Goal: Transaction & Acquisition: Purchase product/service

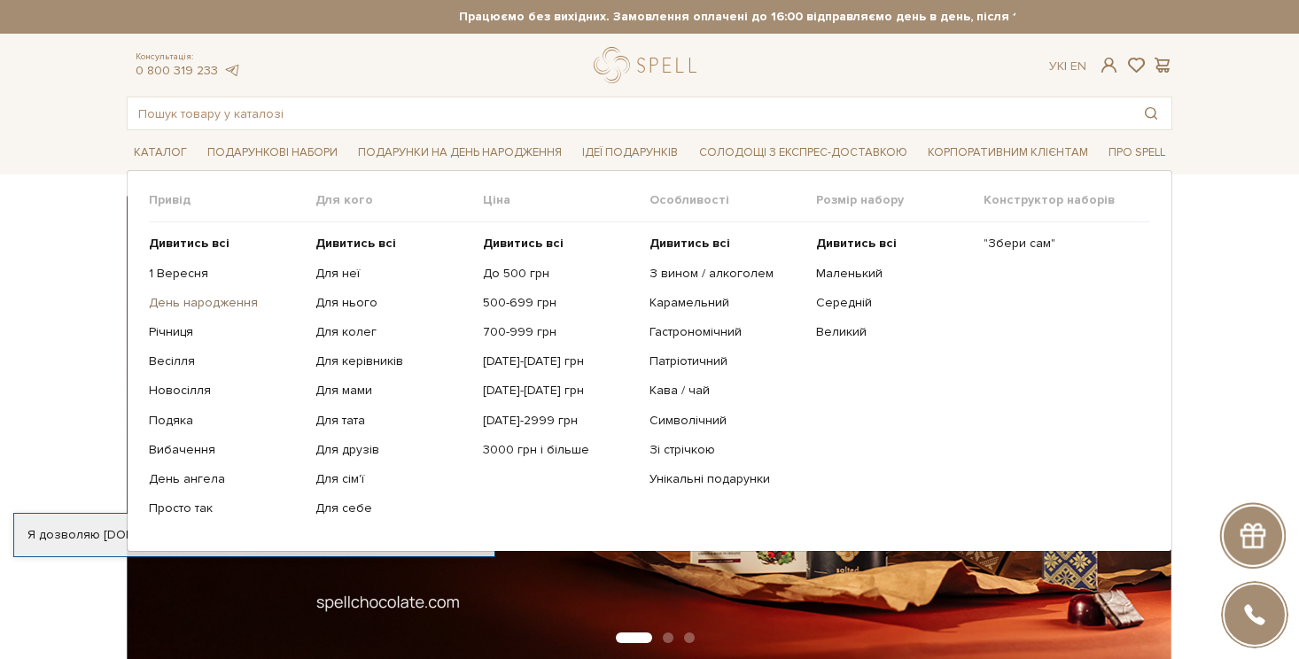
click at [242, 302] on link "День народження" at bounding box center [225, 303] width 153 height 16
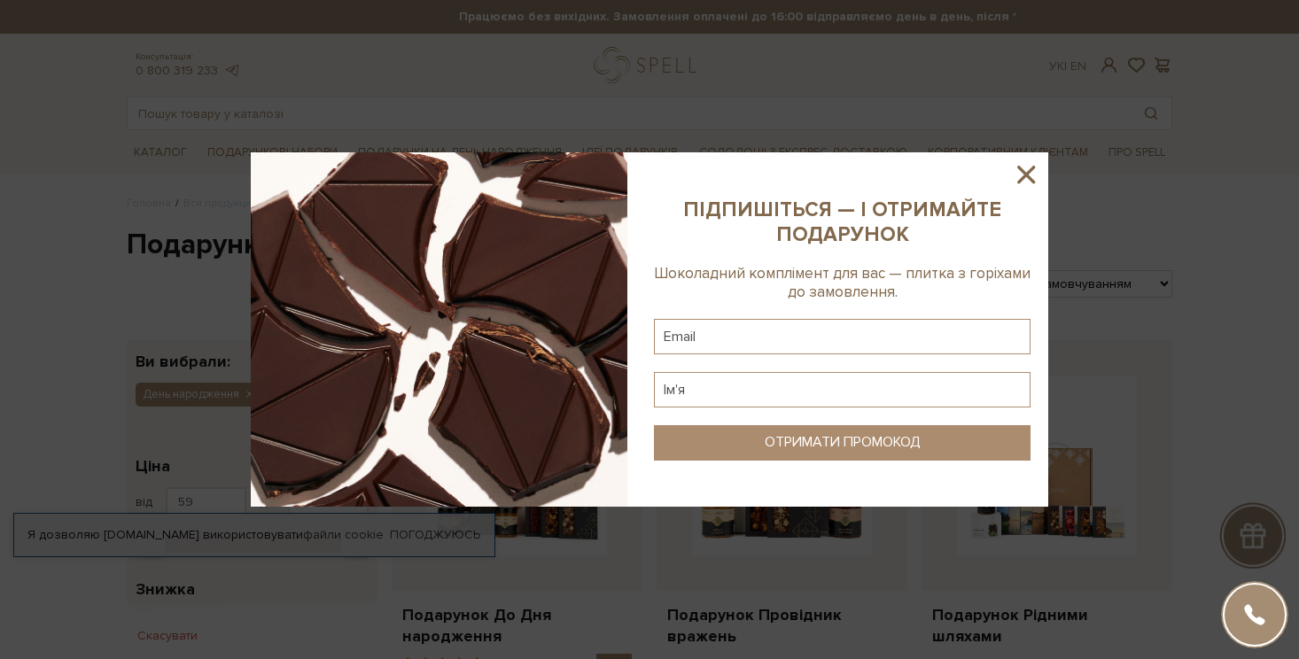
click at [1036, 175] on icon at bounding box center [1026, 175] width 30 height 30
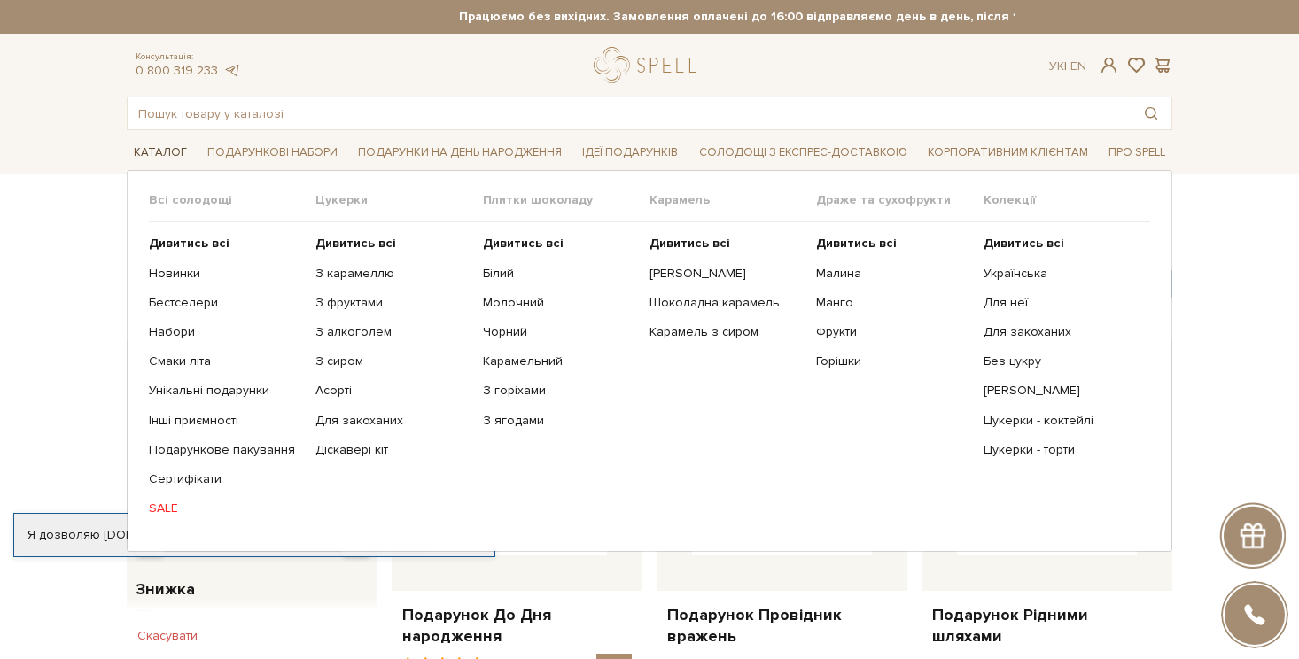
click at [167, 147] on span "Каталог" at bounding box center [160, 152] width 67 height 27
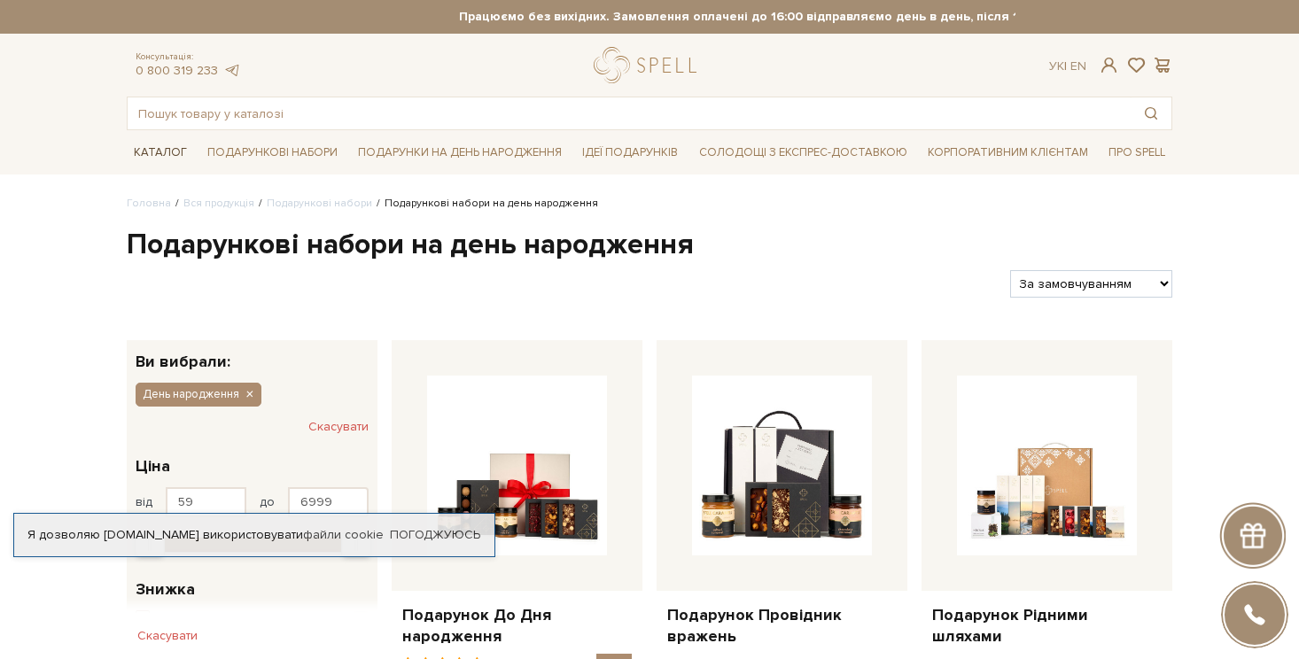
click at [167, 147] on span "Каталог" at bounding box center [160, 152] width 67 height 27
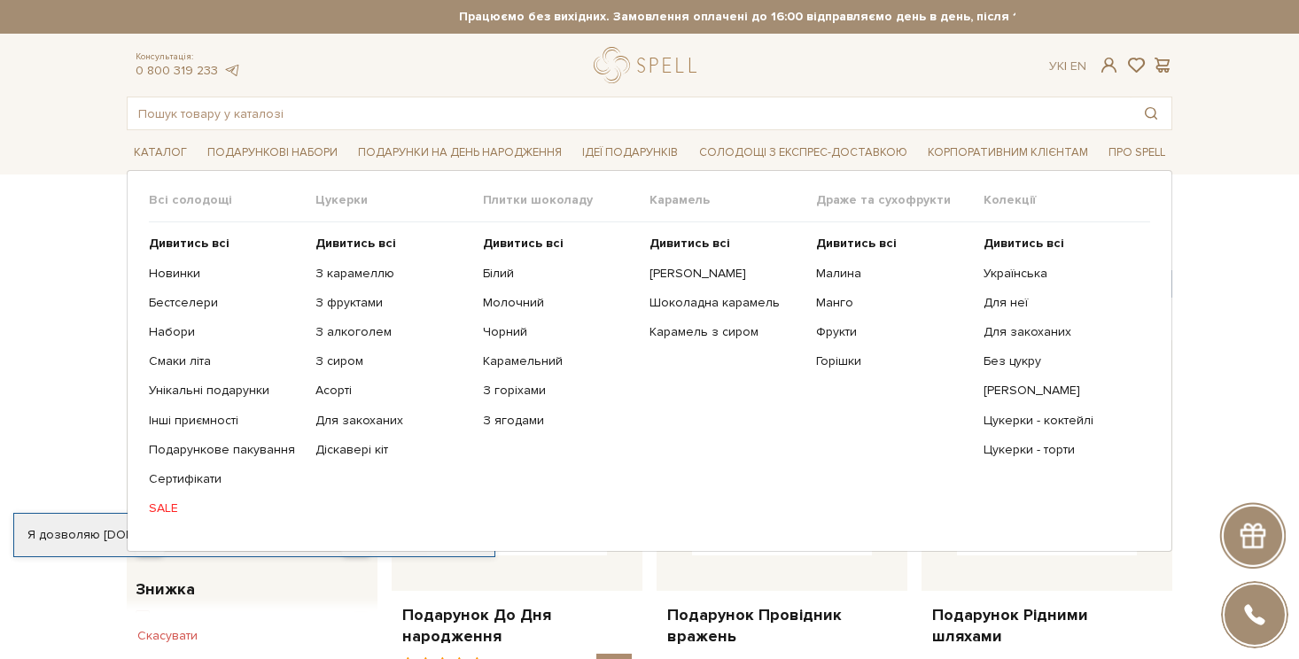
click at [197, 202] on span "Всі солодощі" at bounding box center [232, 200] width 167 height 16
click at [173, 149] on span "Каталог" at bounding box center [160, 152] width 67 height 27
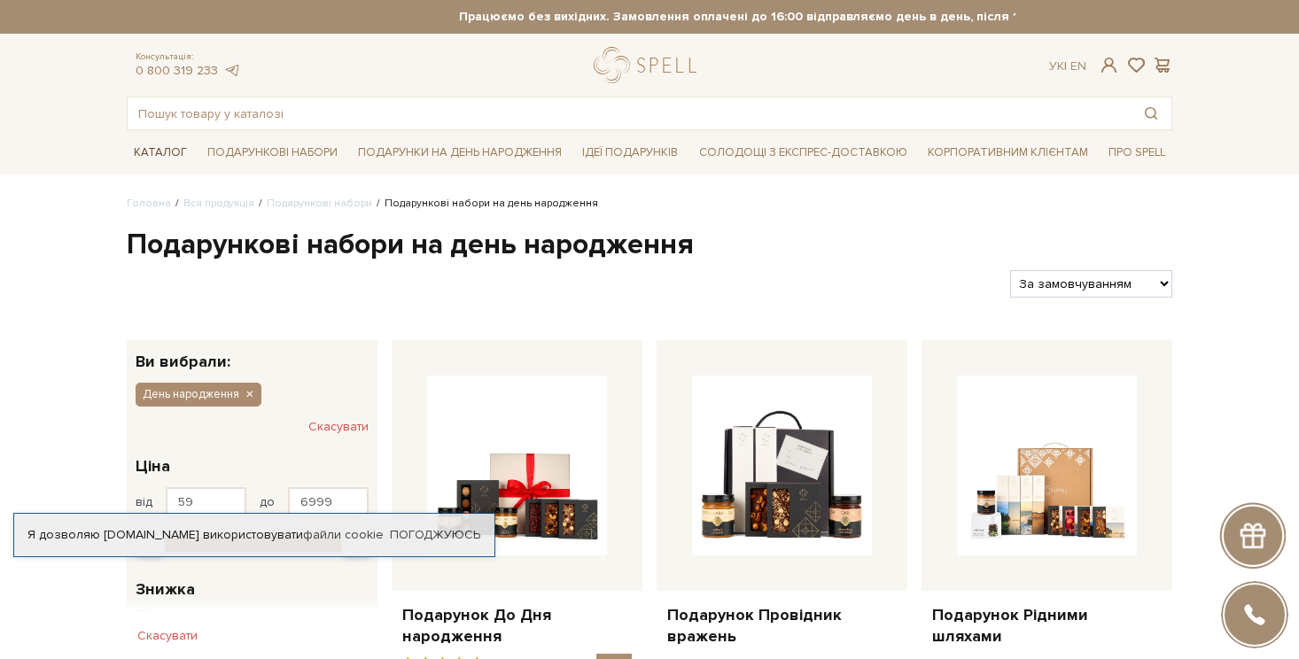
click at [173, 149] on span "Каталог" at bounding box center [160, 152] width 67 height 27
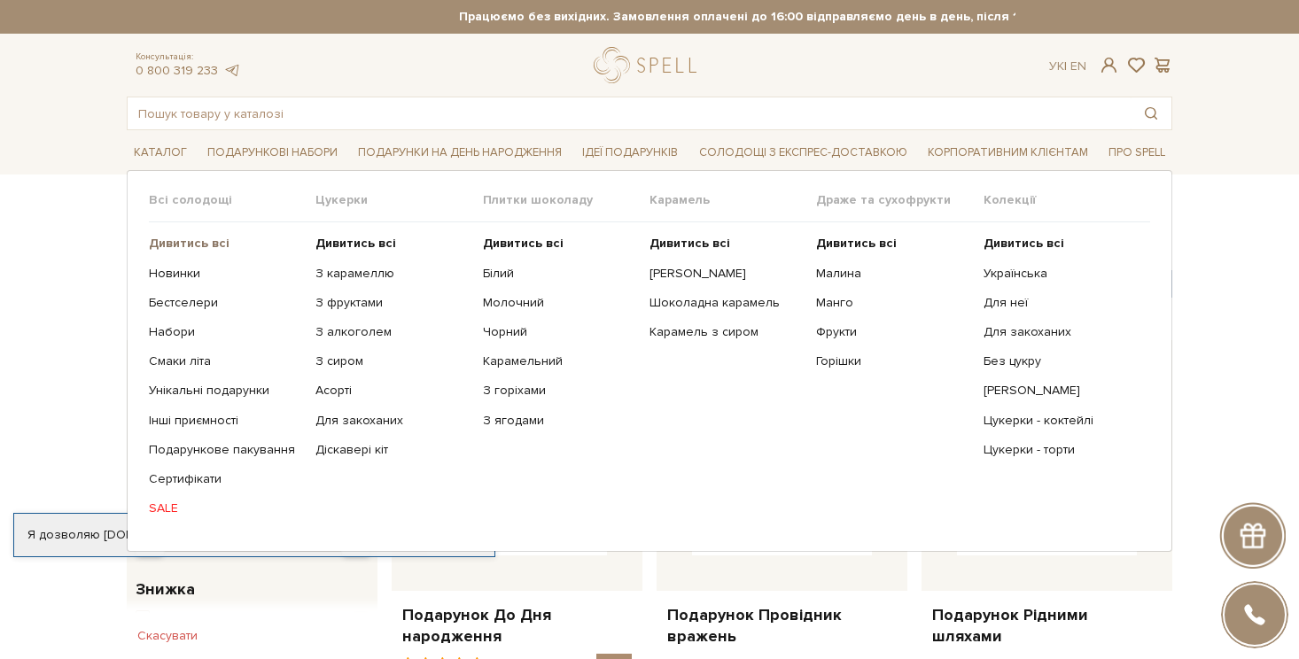
click at [206, 243] on b "Дивитись всі" at bounding box center [189, 243] width 81 height 15
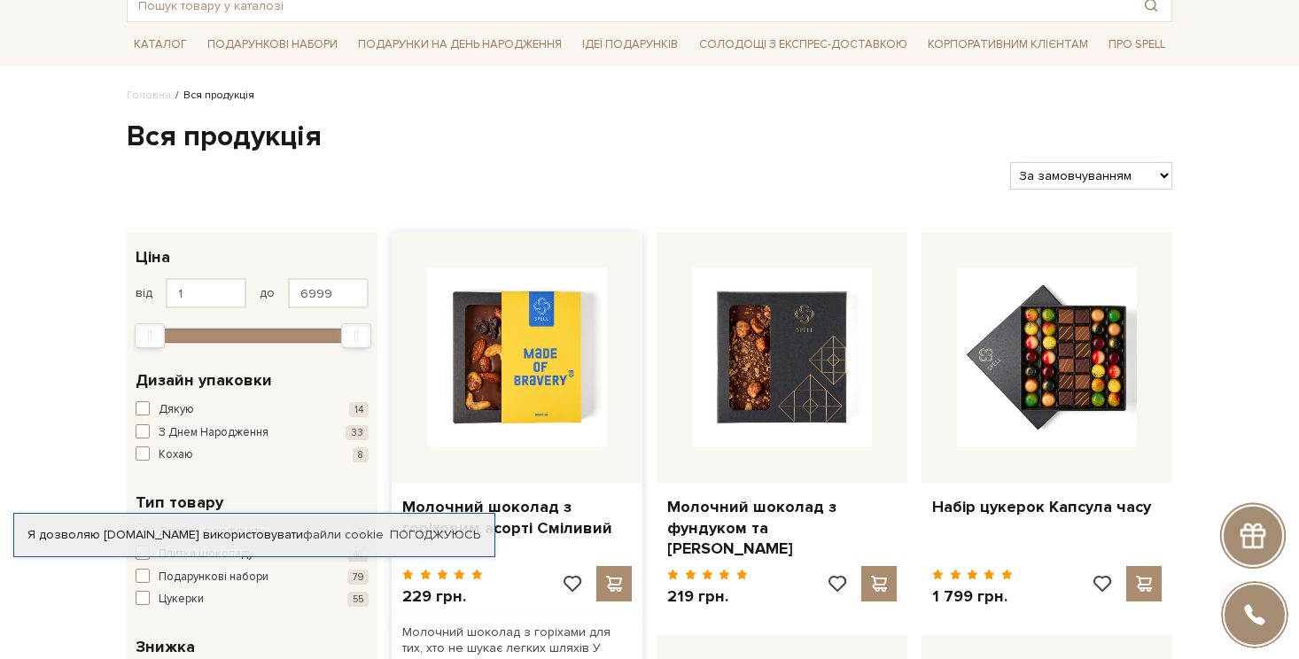
scroll to position [409, 0]
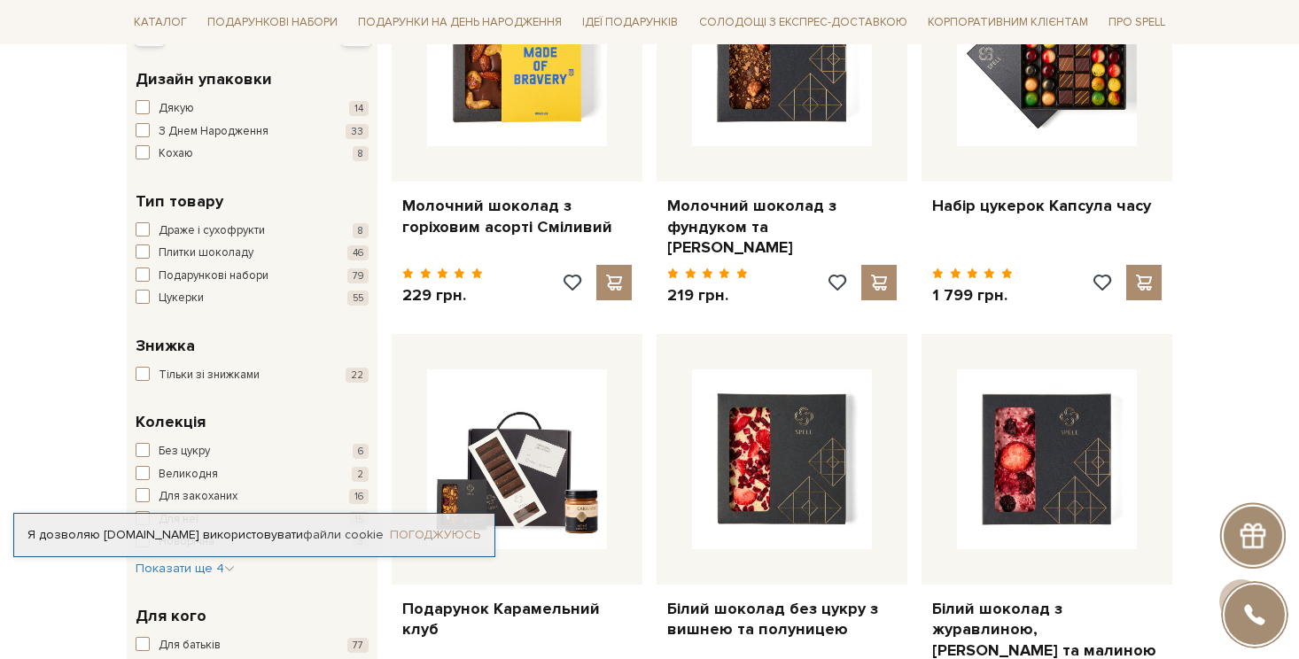
click at [424, 527] on link "Погоджуюсь" at bounding box center [435, 535] width 90 height 16
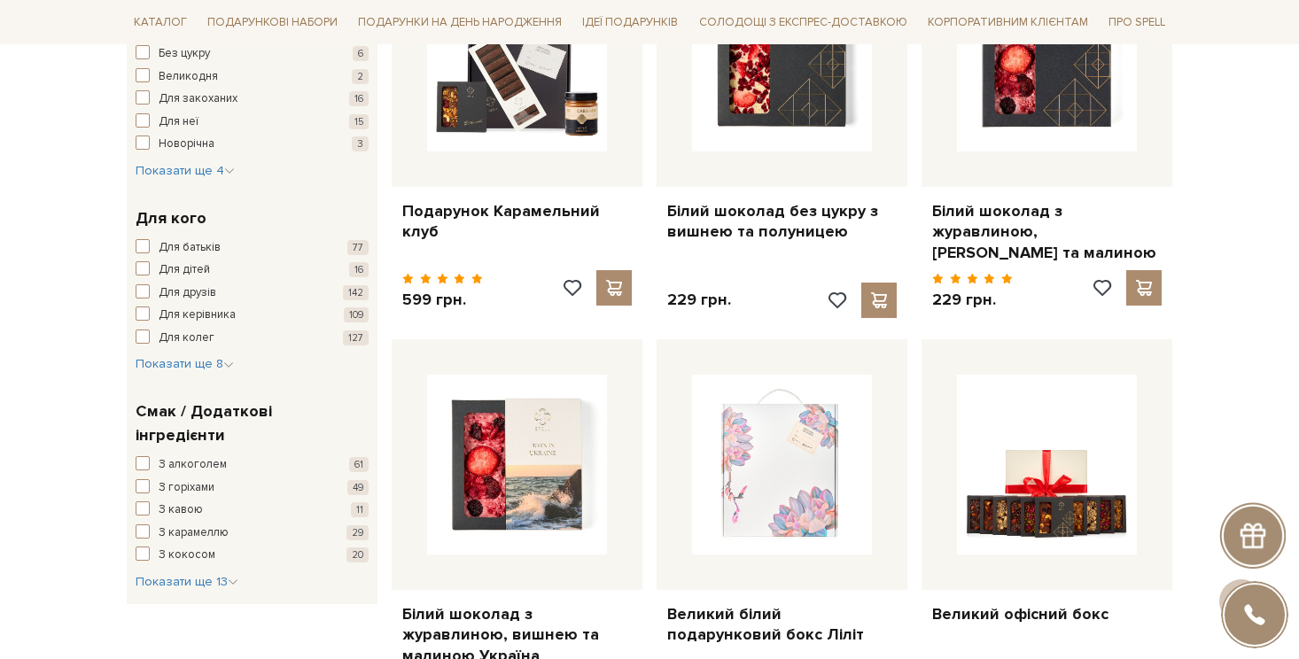
scroll to position [857, 0]
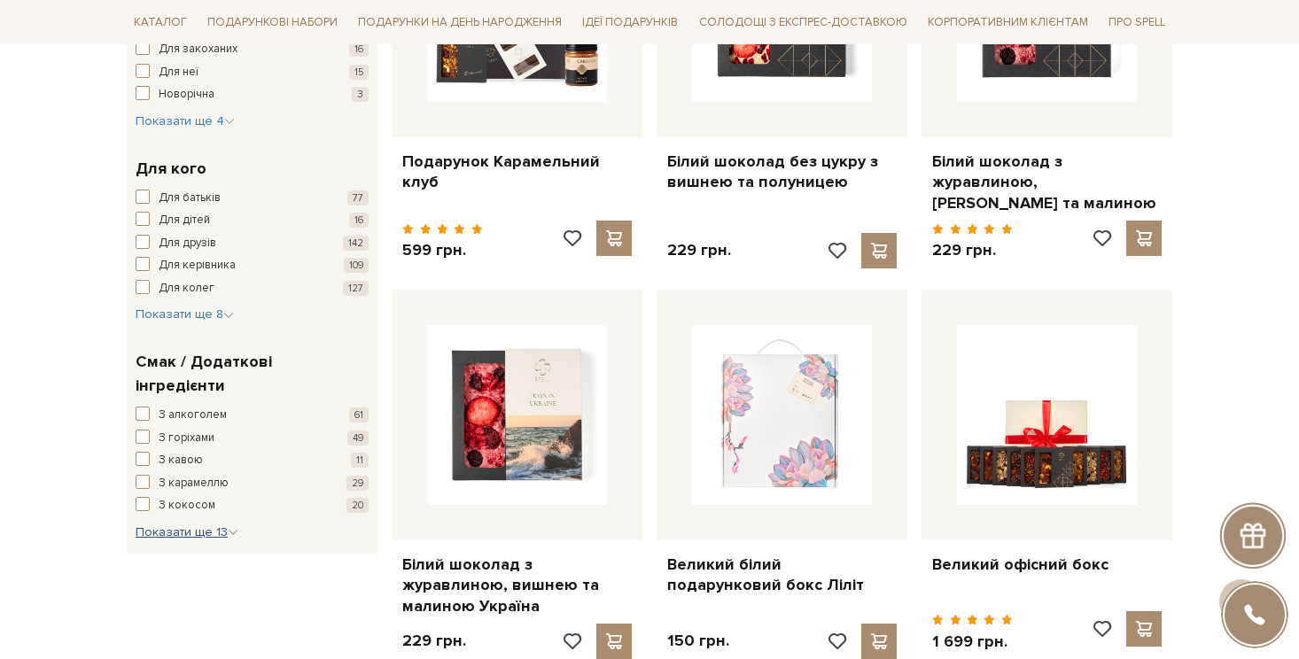
click at [207, 525] on span "Показати ще 13" at bounding box center [187, 532] width 103 height 15
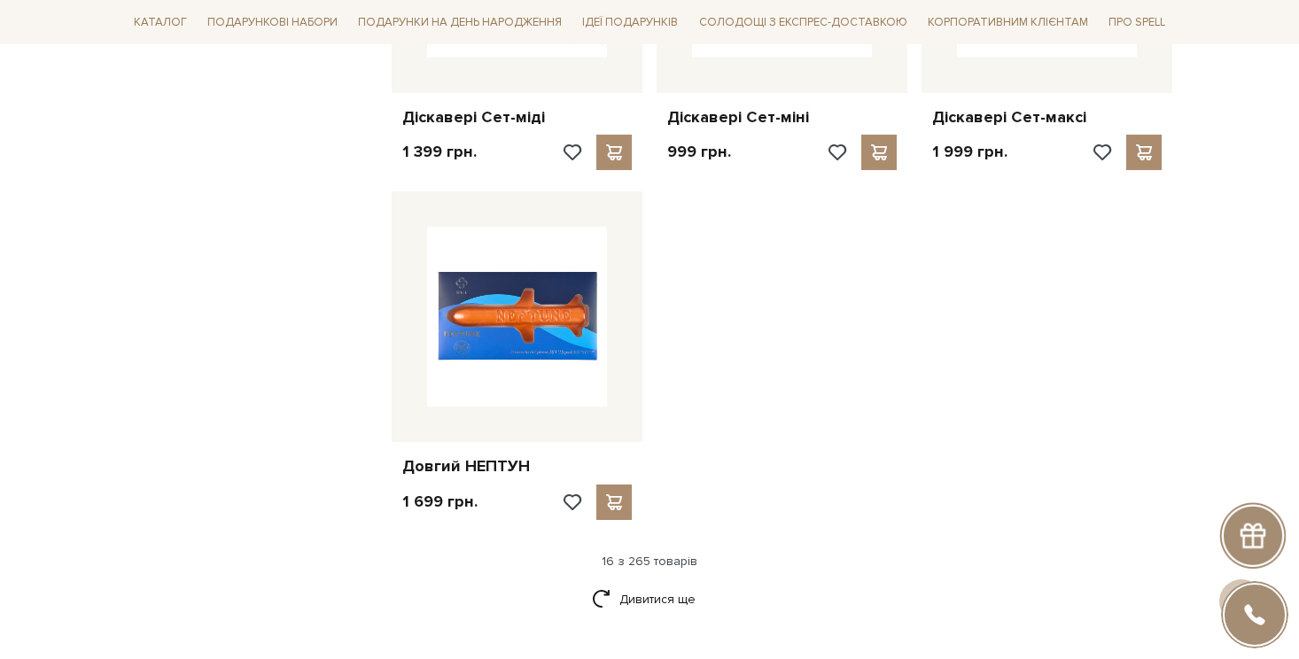
scroll to position [2279, 0]
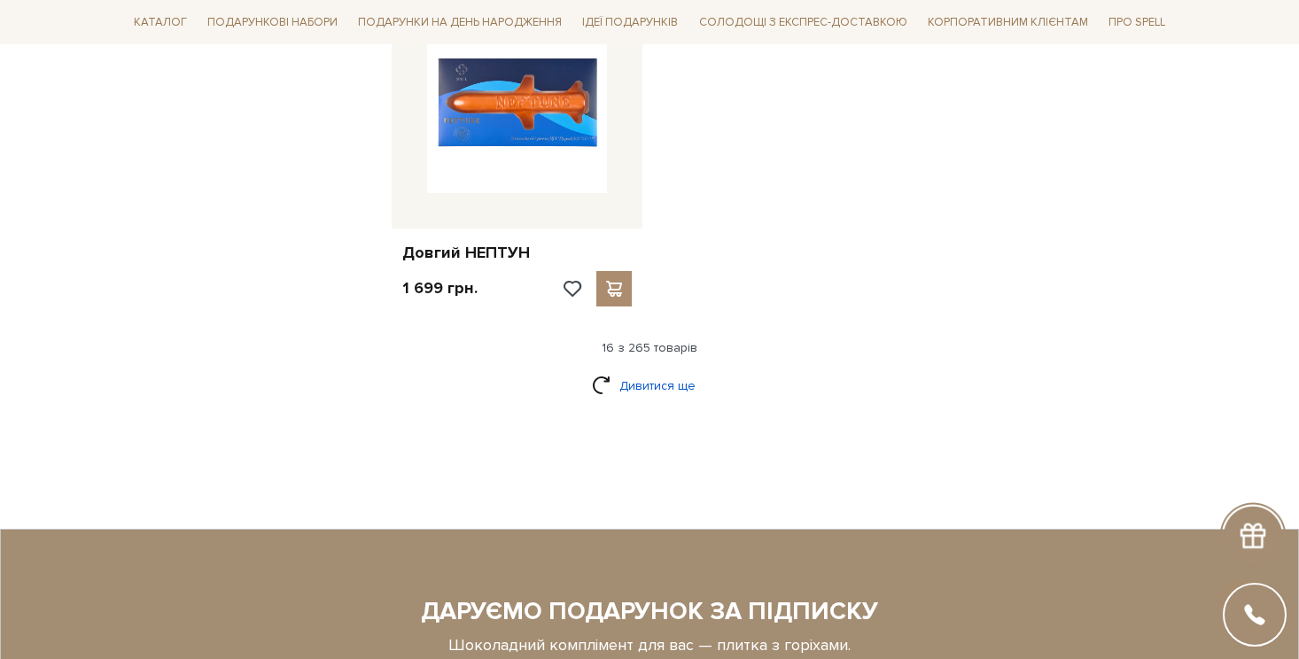
click at [657, 389] on link "Дивитися ще" at bounding box center [649, 385] width 115 height 31
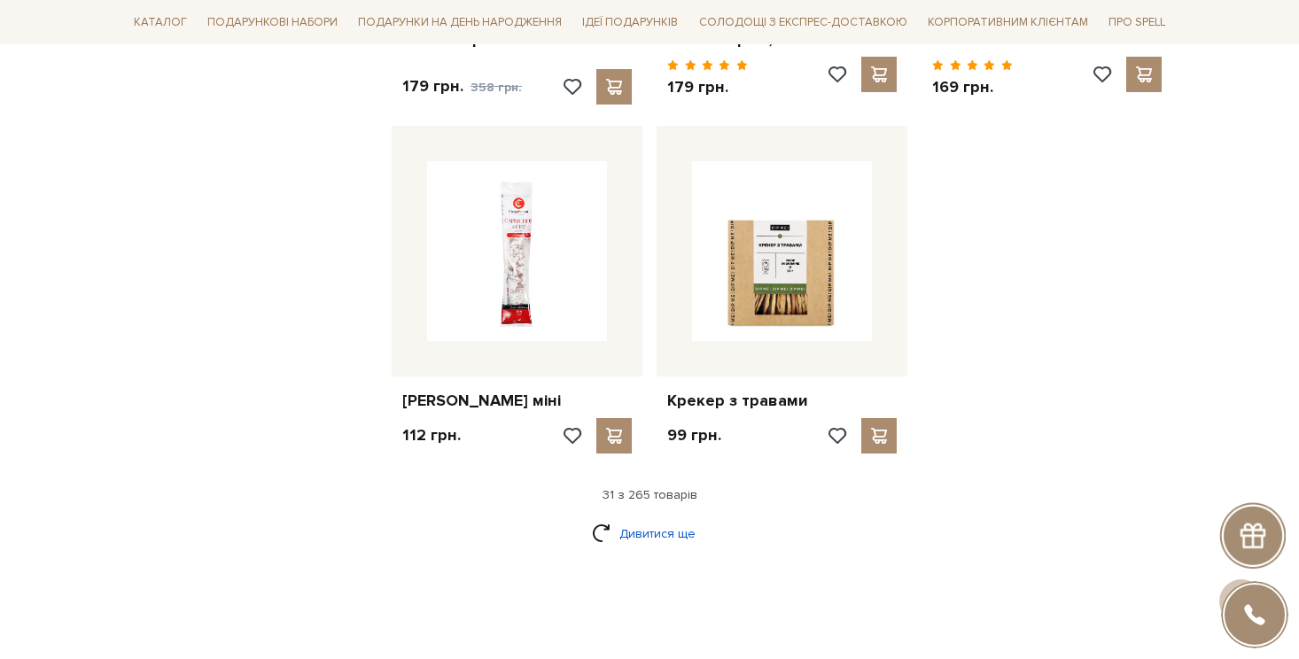
scroll to position [4066, 0]
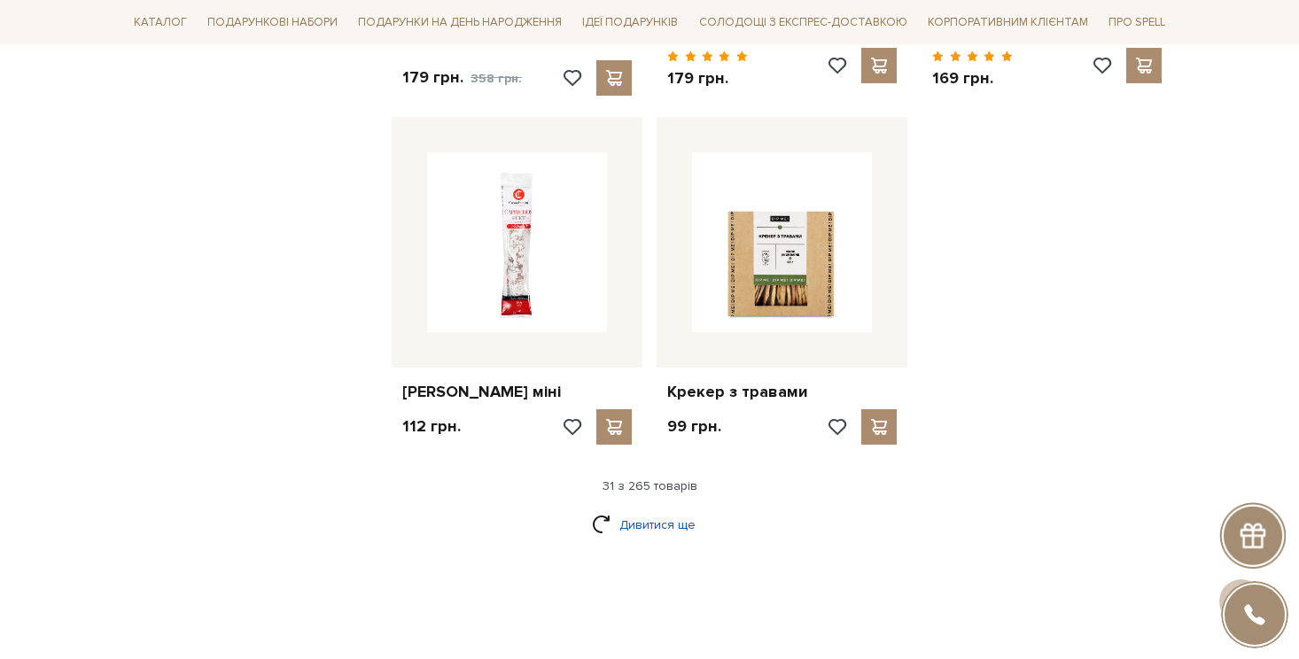
click at [640, 526] on link "Дивитися ще" at bounding box center [649, 525] width 115 height 31
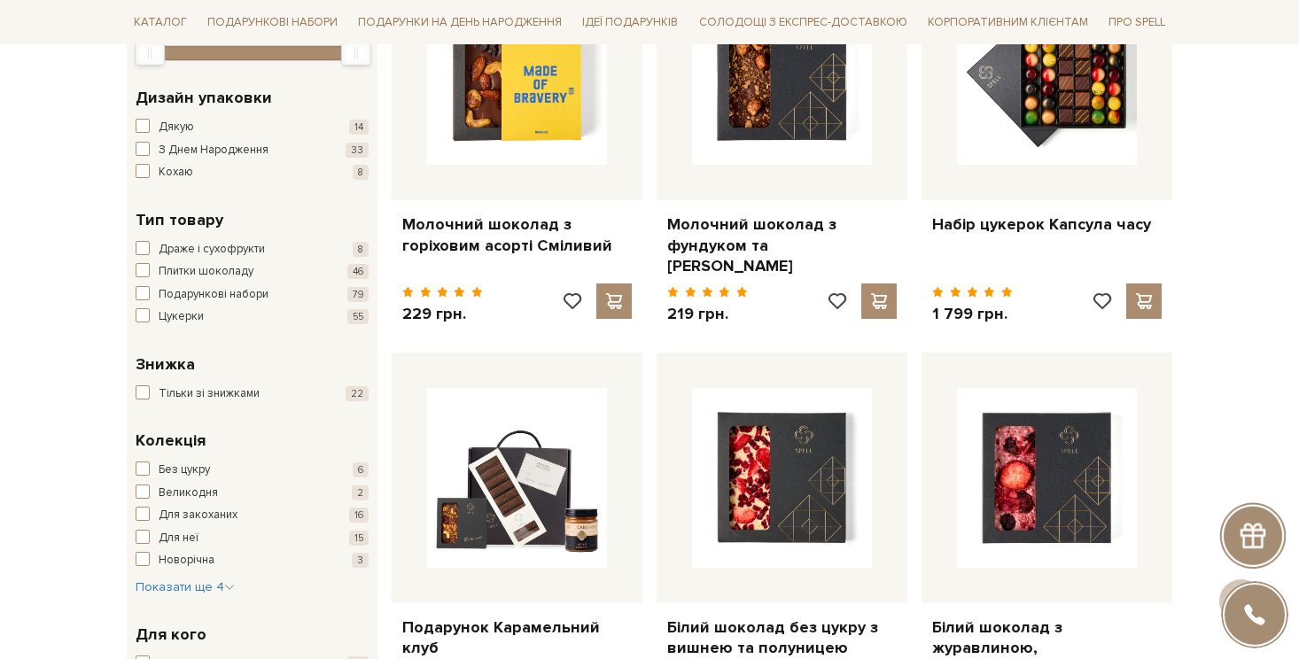
scroll to position [393, 0]
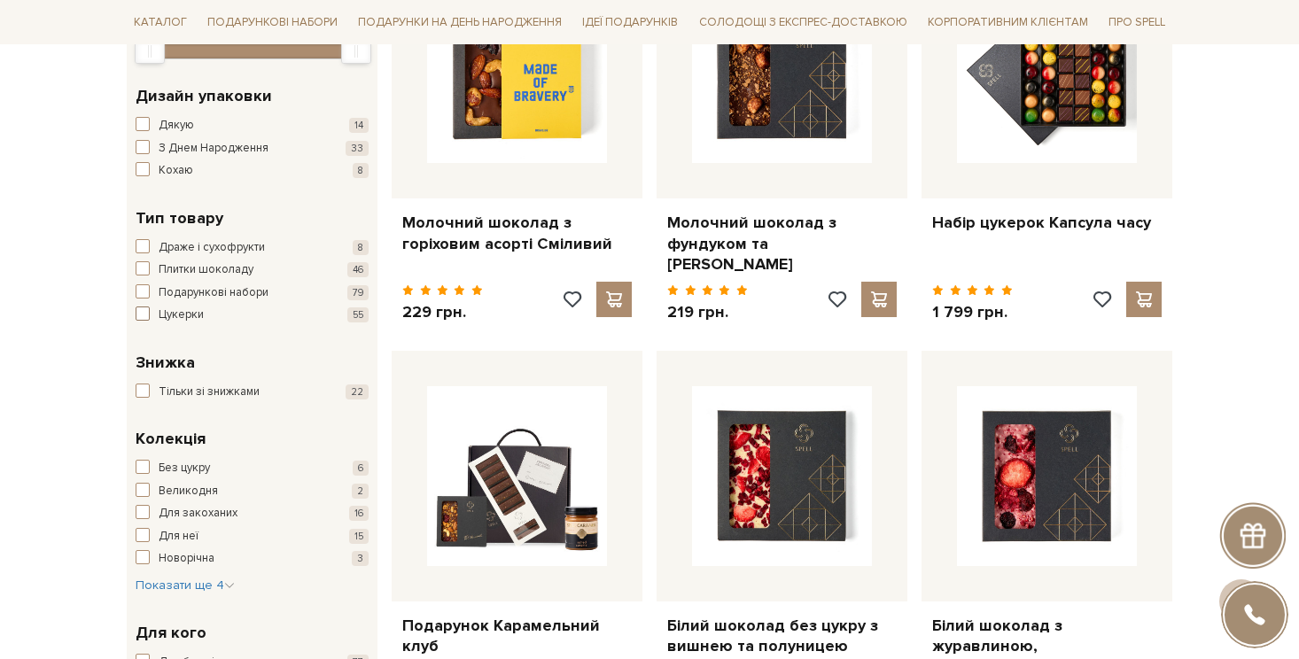
click at [143, 319] on span "button" at bounding box center [143, 314] width 14 height 14
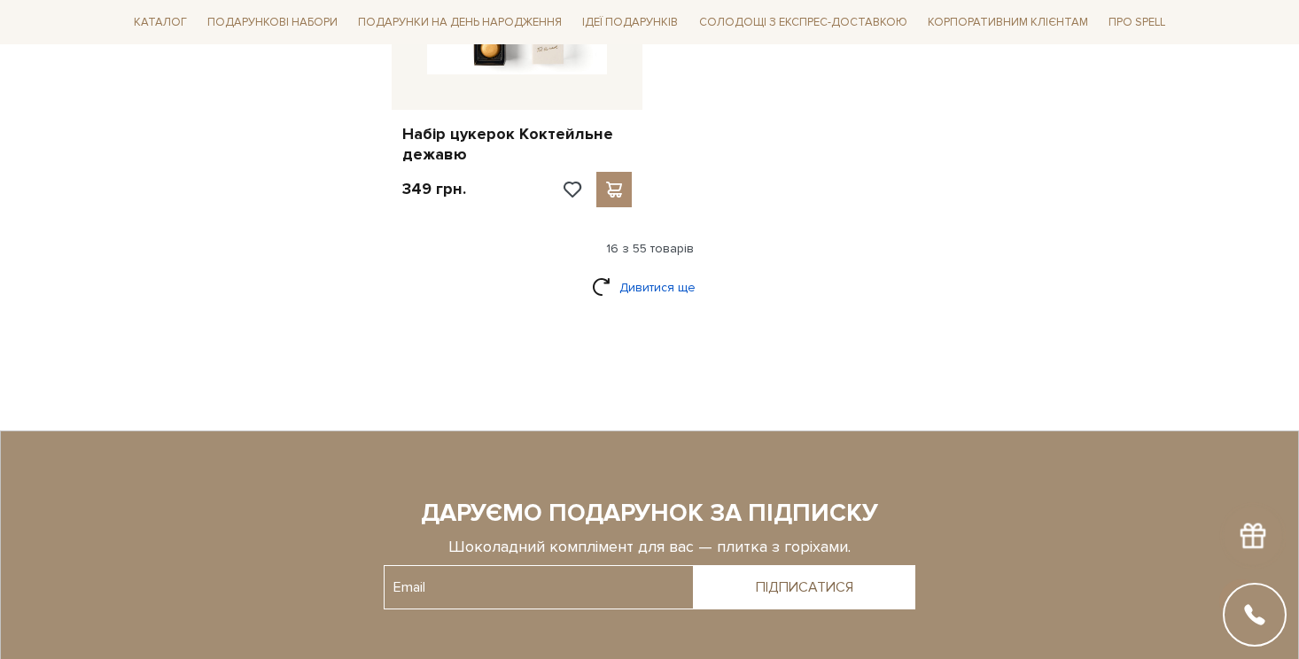
scroll to position [2350, 0]
click at [653, 276] on link "Дивитися ще" at bounding box center [649, 286] width 115 height 31
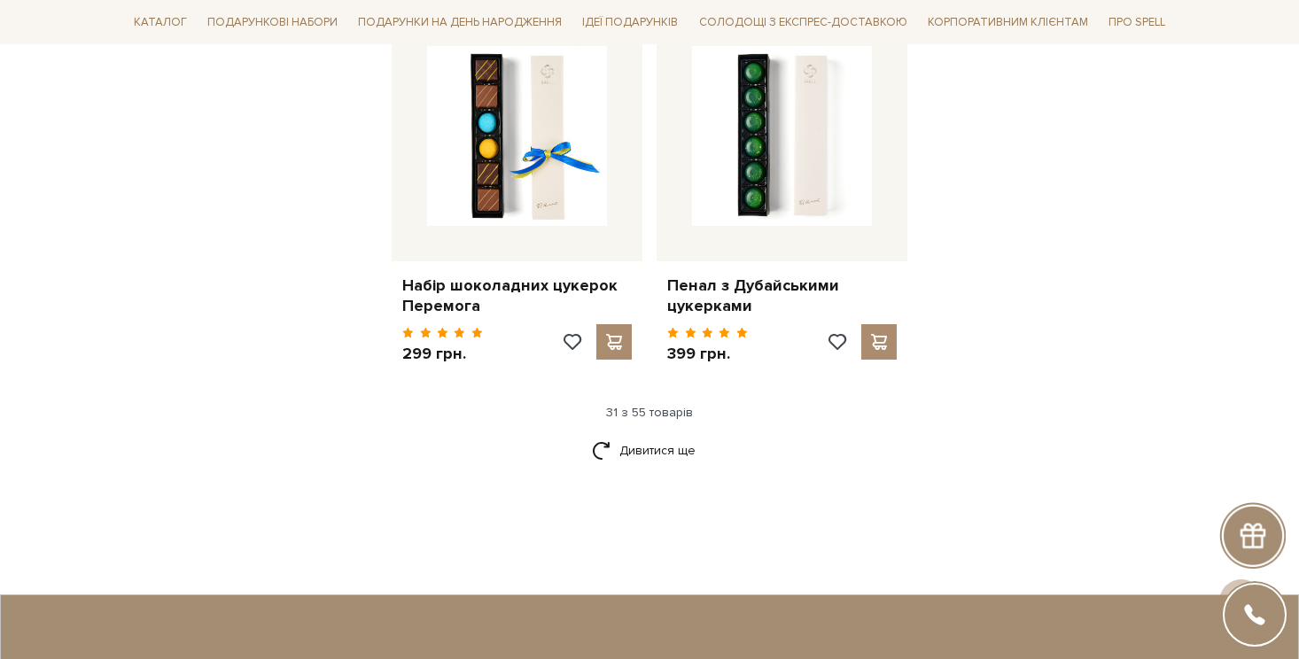
scroll to position [4077, 0]
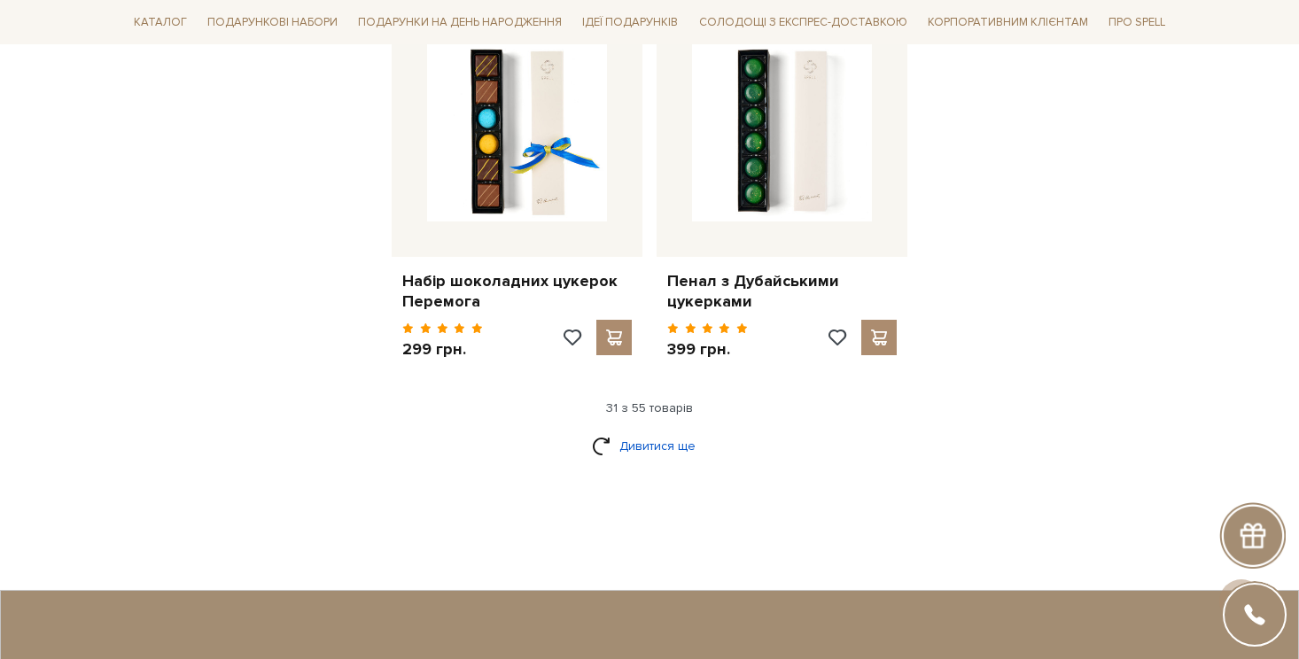
click at [661, 436] on link "Дивитися ще" at bounding box center [649, 446] width 115 height 31
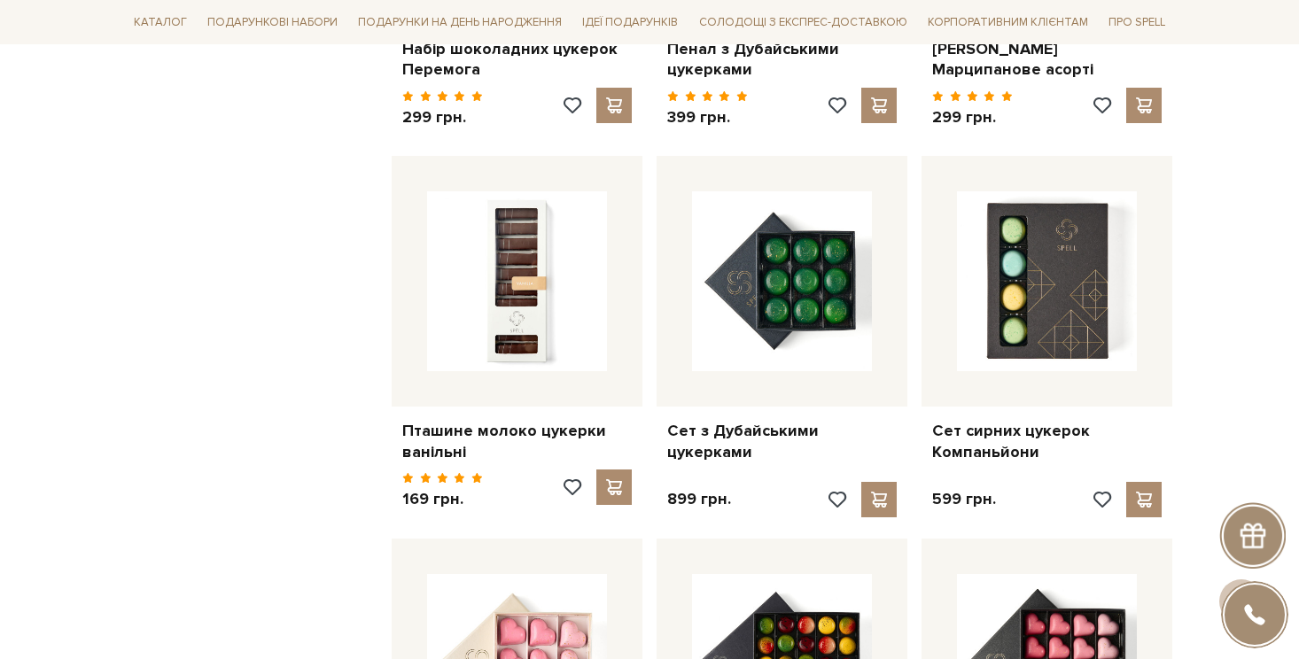
scroll to position [4311, 0]
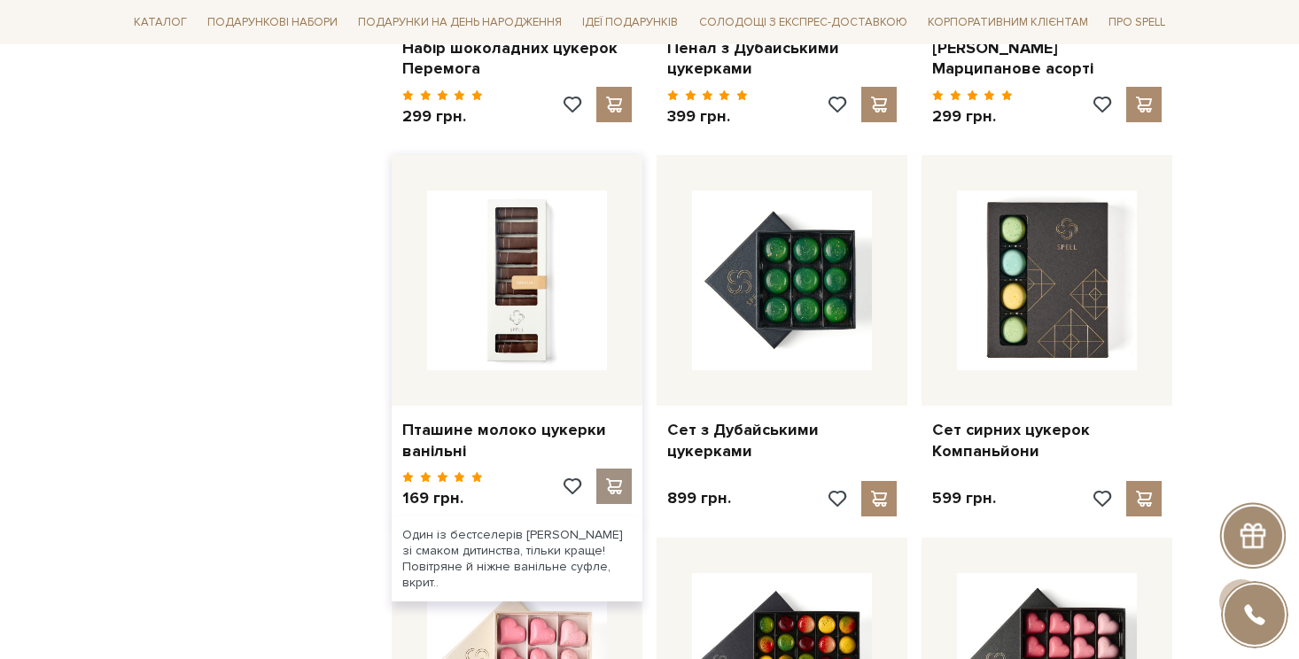
click at [615, 479] on span at bounding box center [614, 487] width 22 height 16
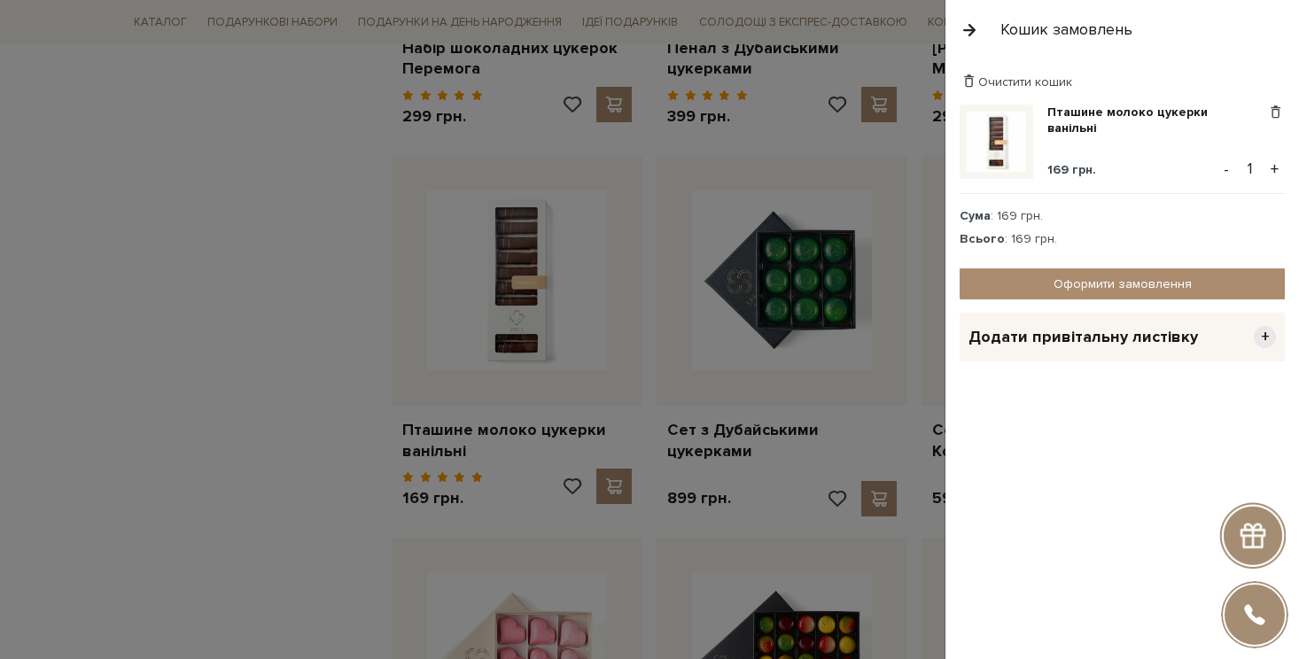
click at [971, 29] on button "button" at bounding box center [969, 29] width 19 height 31
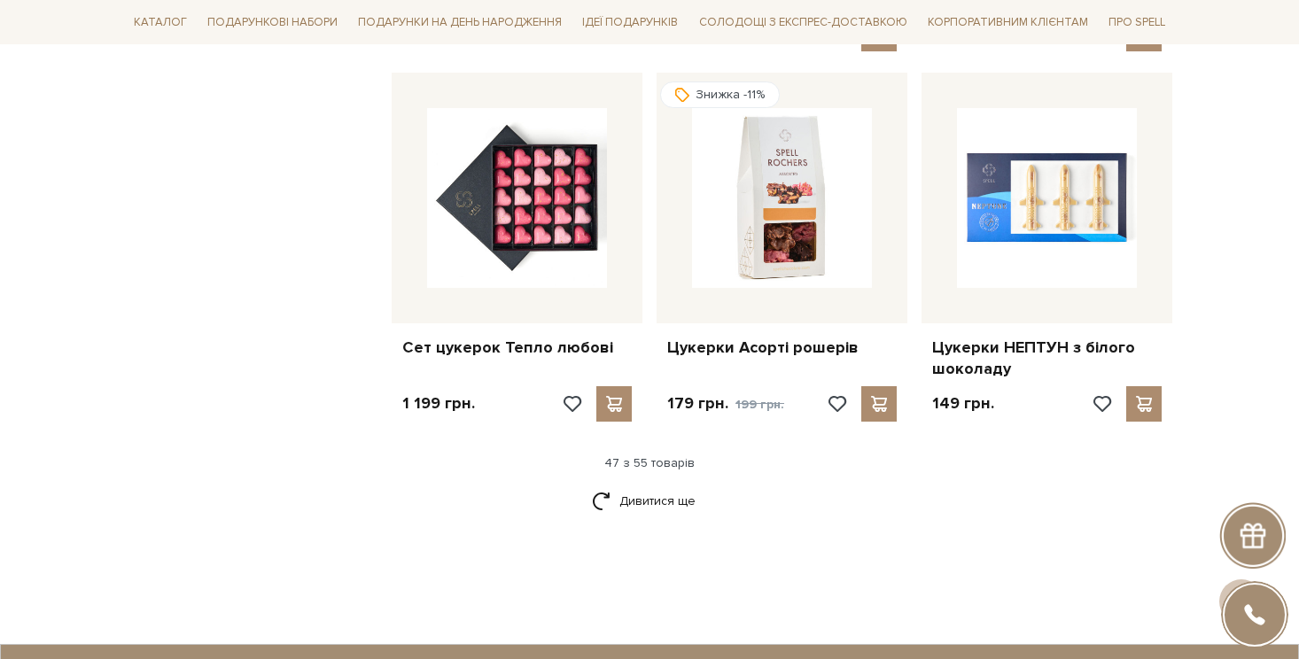
scroll to position [5862, 0]
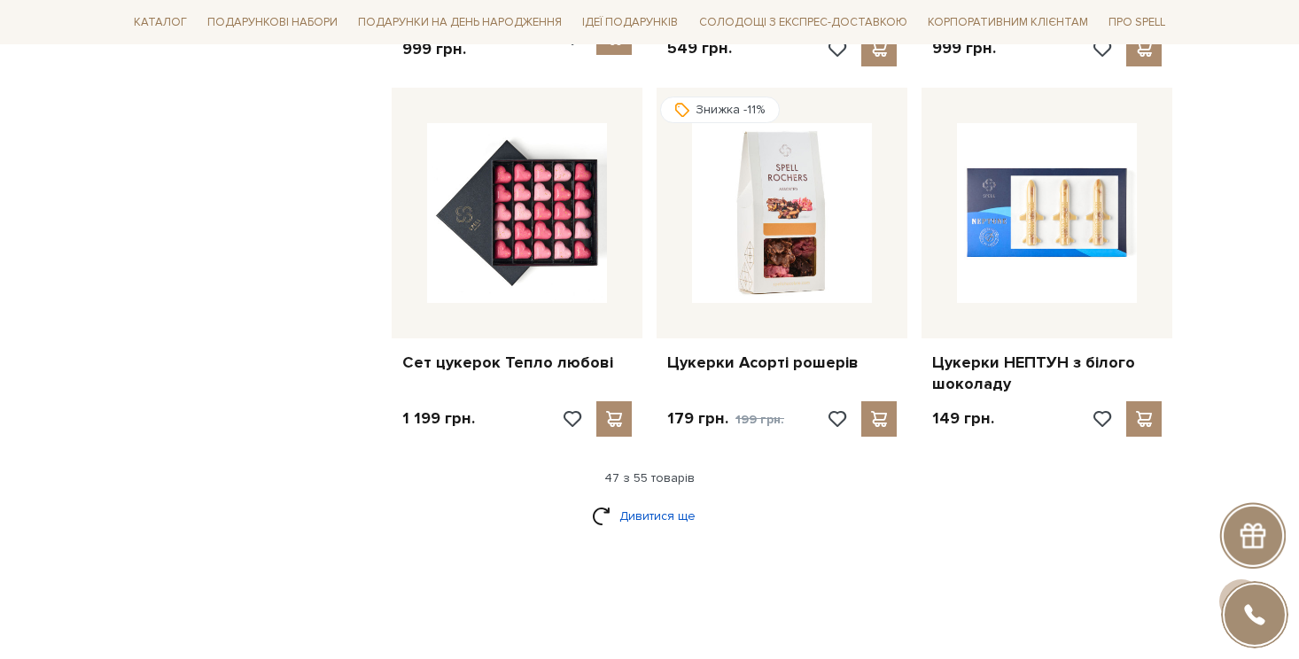
click at [653, 501] on link "Дивитися ще" at bounding box center [649, 516] width 115 height 31
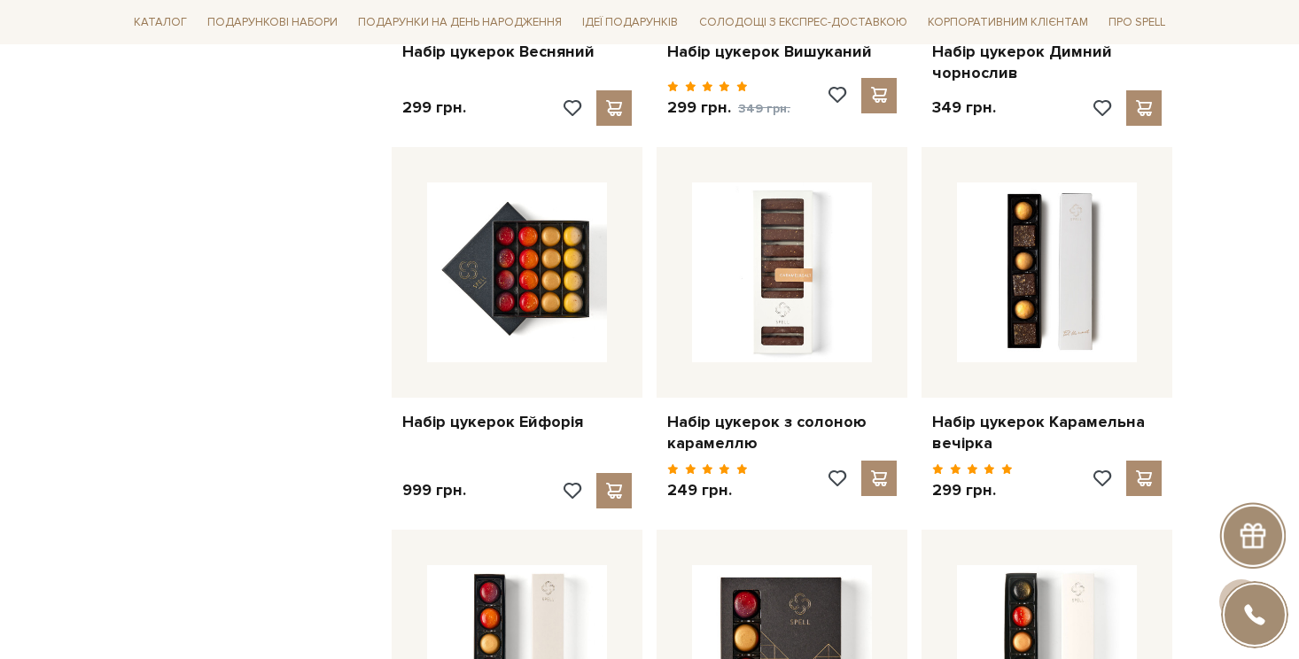
scroll to position [1694, 0]
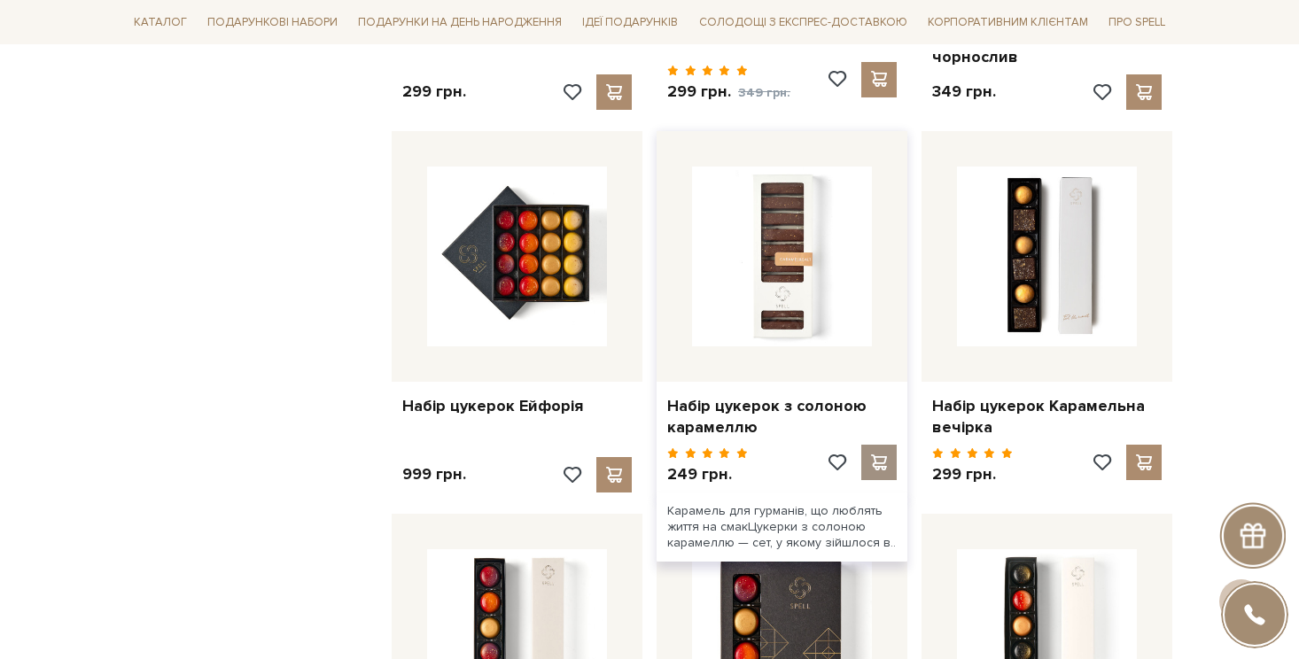
click at [879, 463] on span at bounding box center [879, 463] width 22 height 16
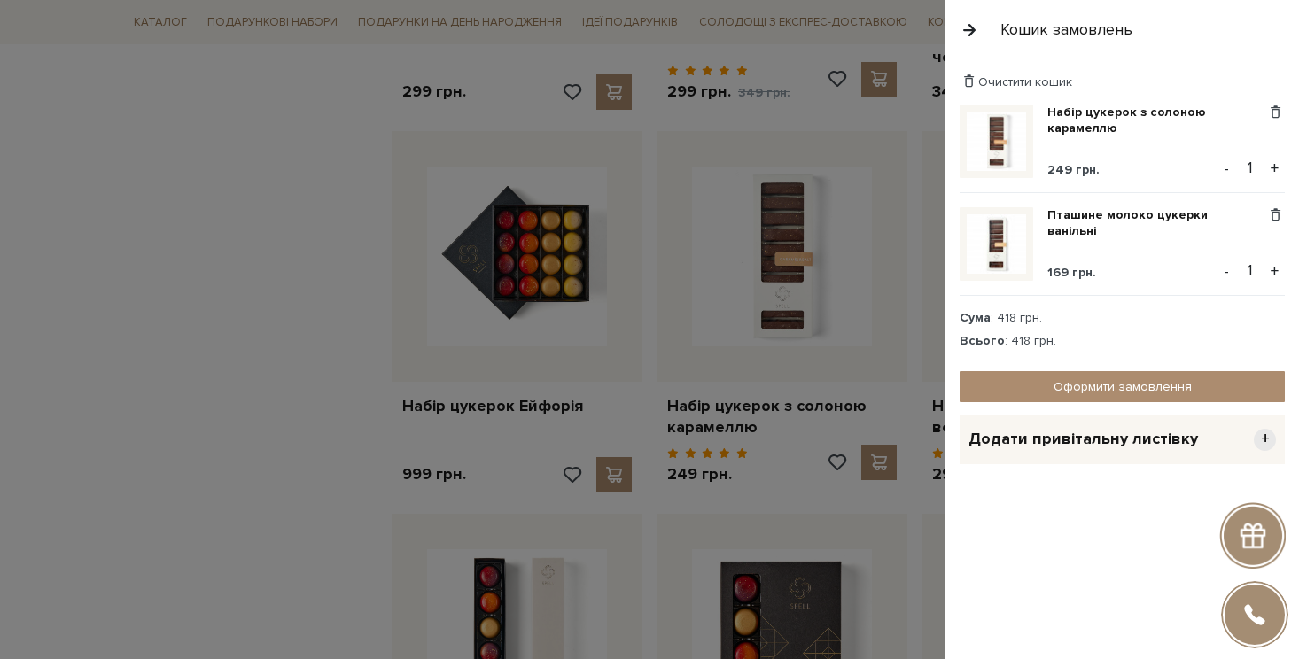
click at [228, 501] on div at bounding box center [649, 329] width 1299 height 659
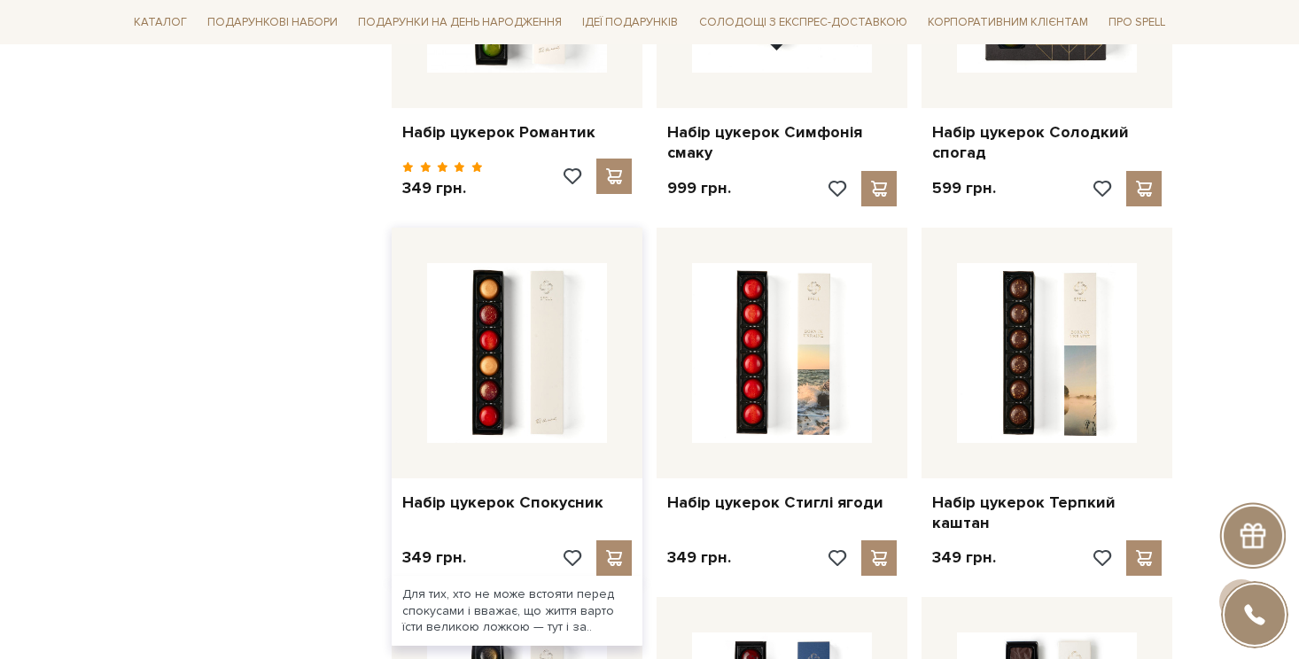
scroll to position [3116, 0]
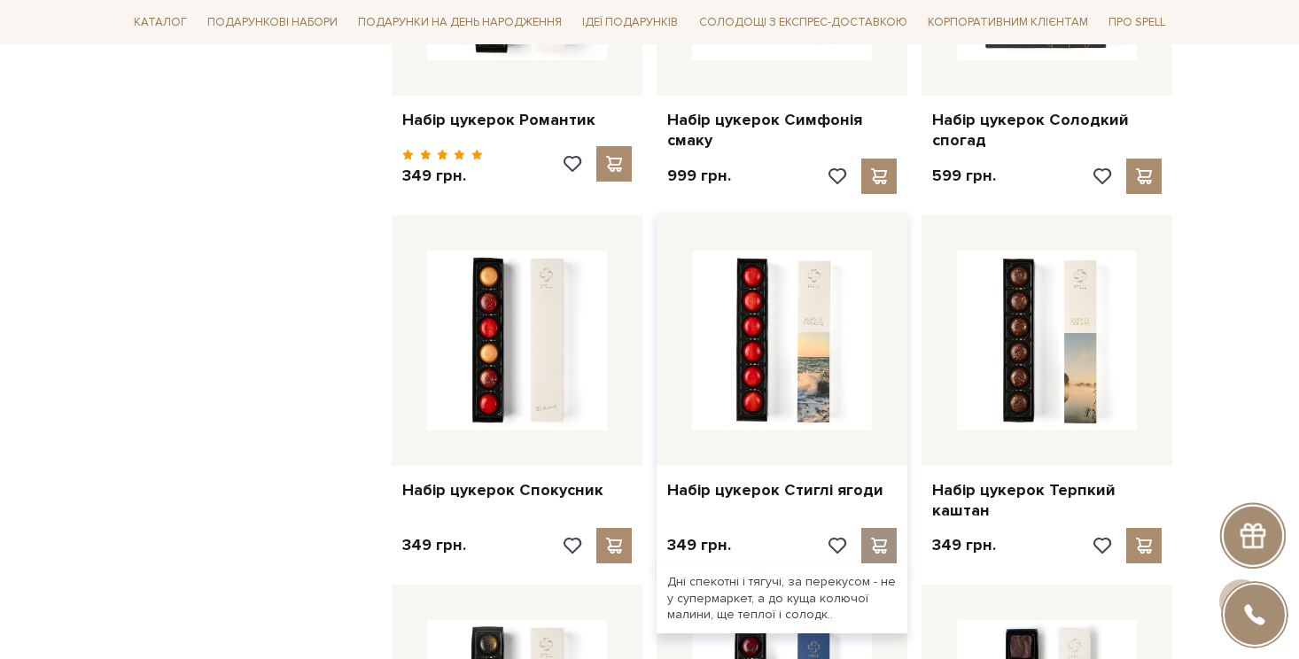
click at [881, 538] on span at bounding box center [879, 546] width 22 height 16
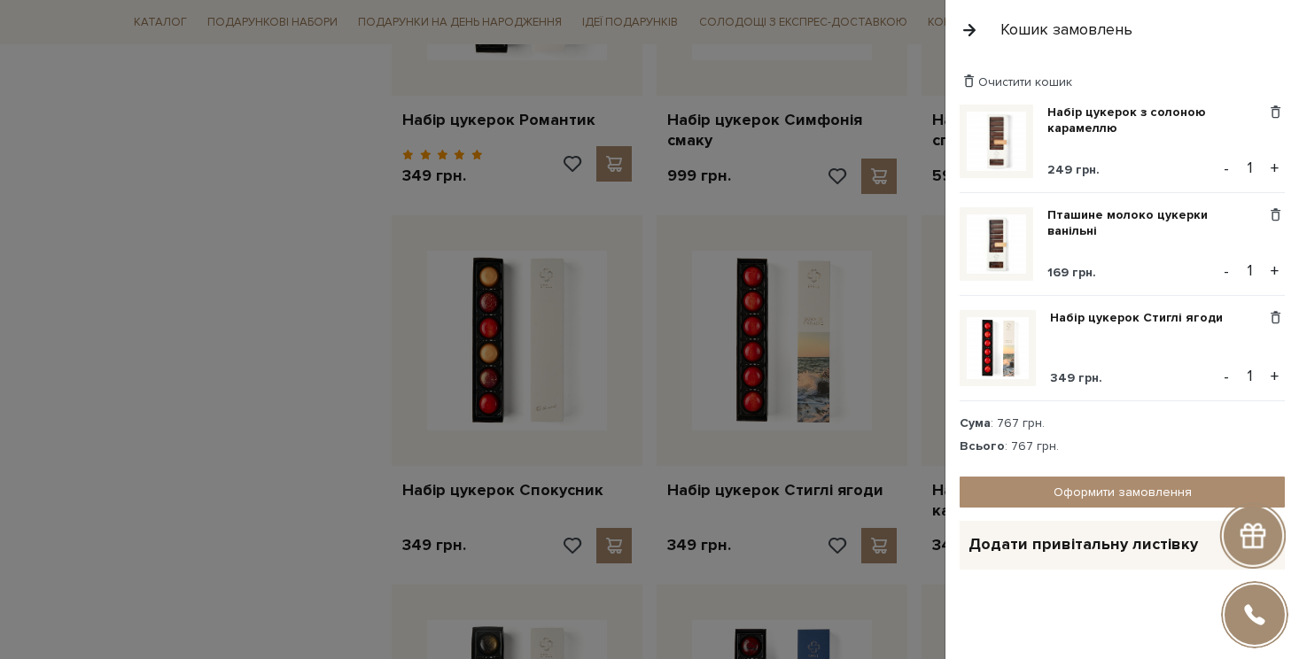
click at [965, 37] on button "button" at bounding box center [969, 29] width 19 height 31
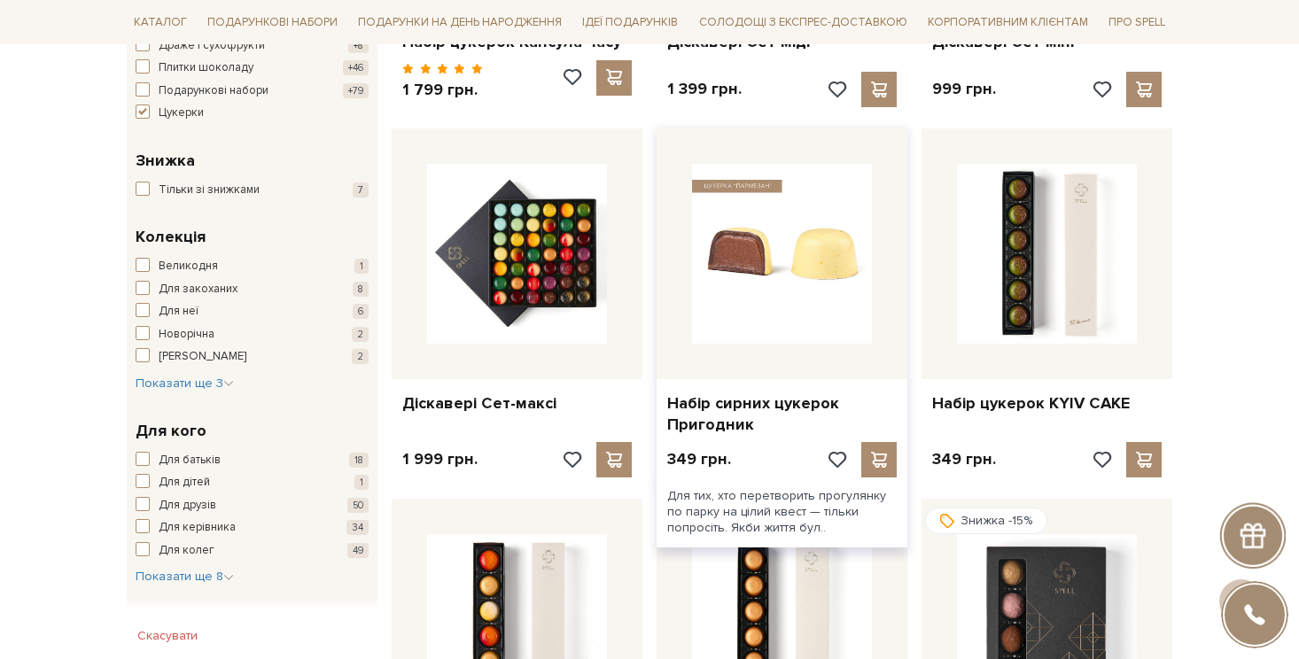
scroll to position [576, 0]
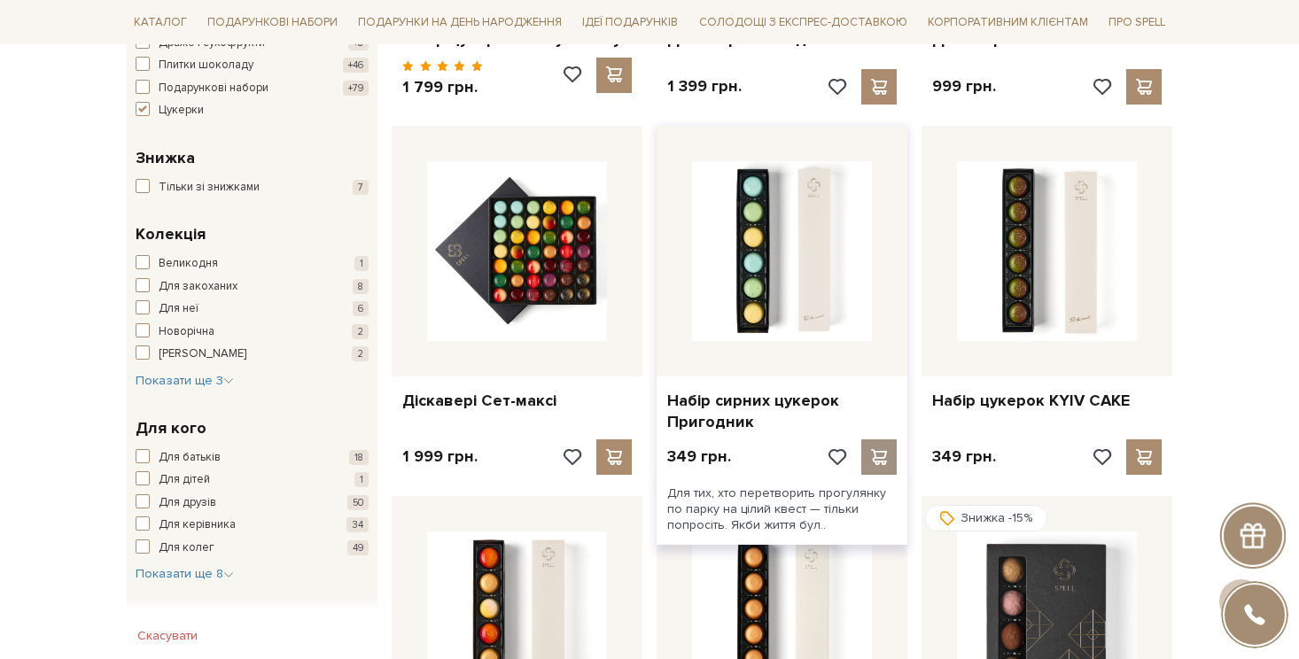
click at [876, 458] on span at bounding box center [879, 457] width 22 height 16
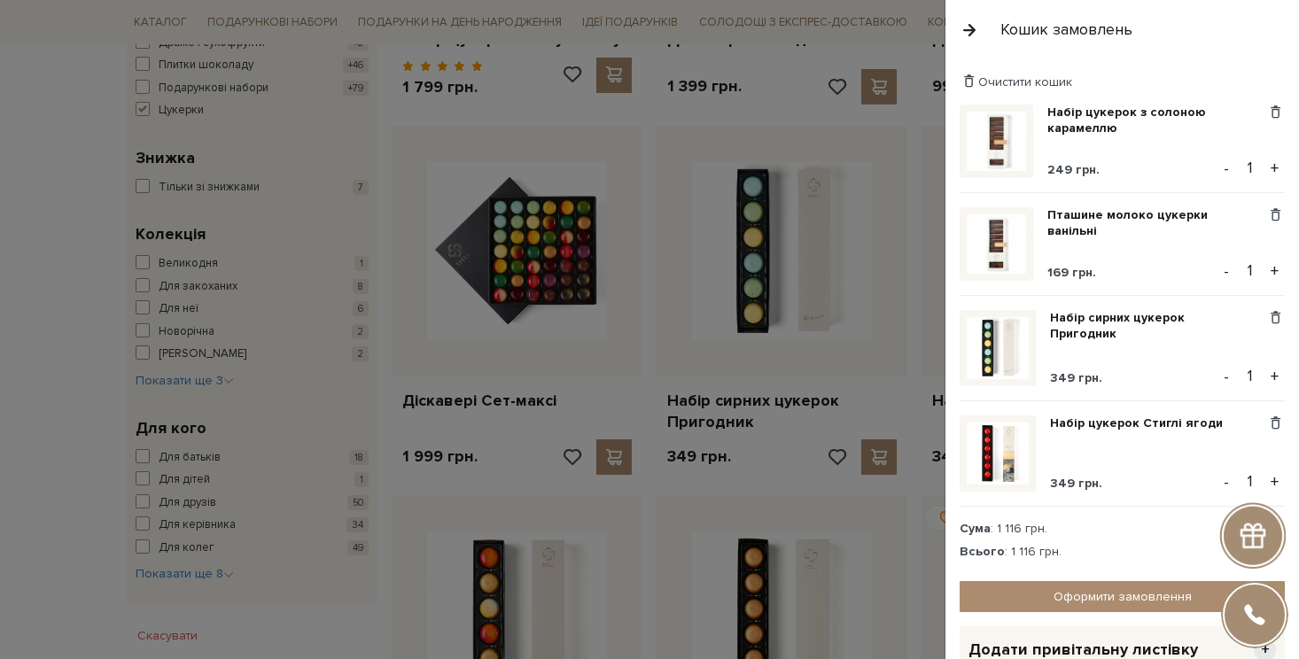
click at [1273, 271] on button "+" at bounding box center [1275, 271] width 20 height 27
click at [974, 28] on button "button" at bounding box center [969, 29] width 19 height 31
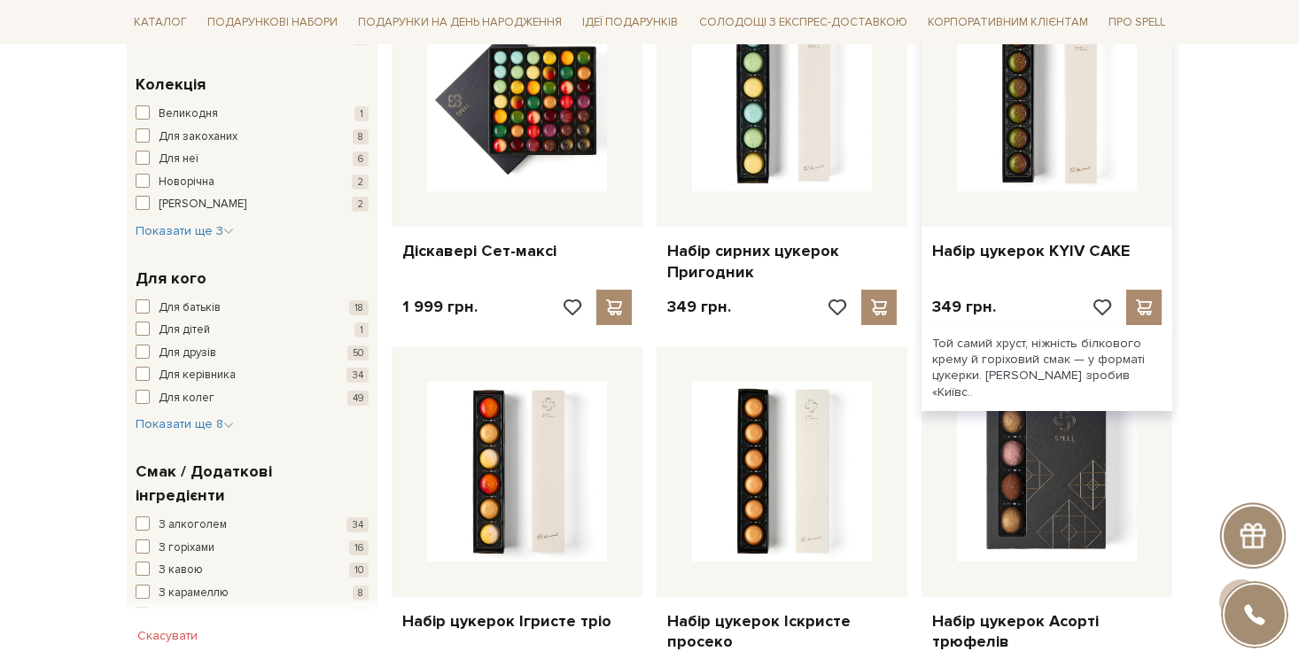
scroll to position [0, 0]
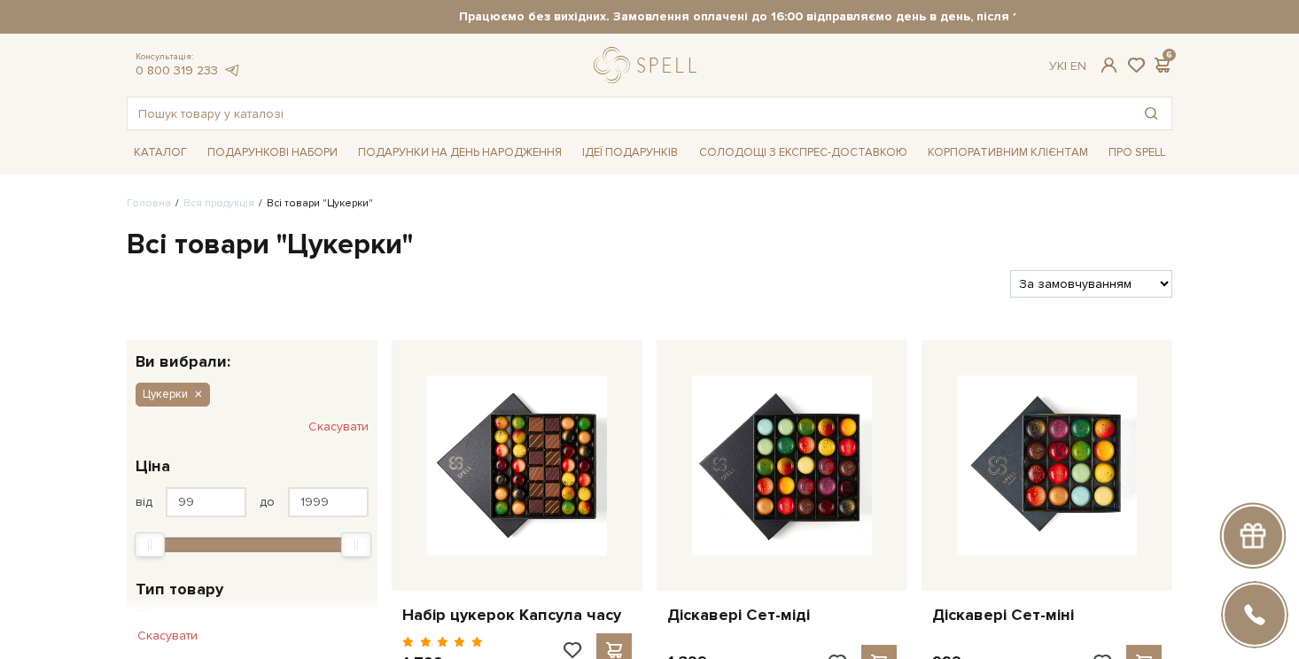
click at [1257, 614] on div at bounding box center [1255, 615] width 64 height 64
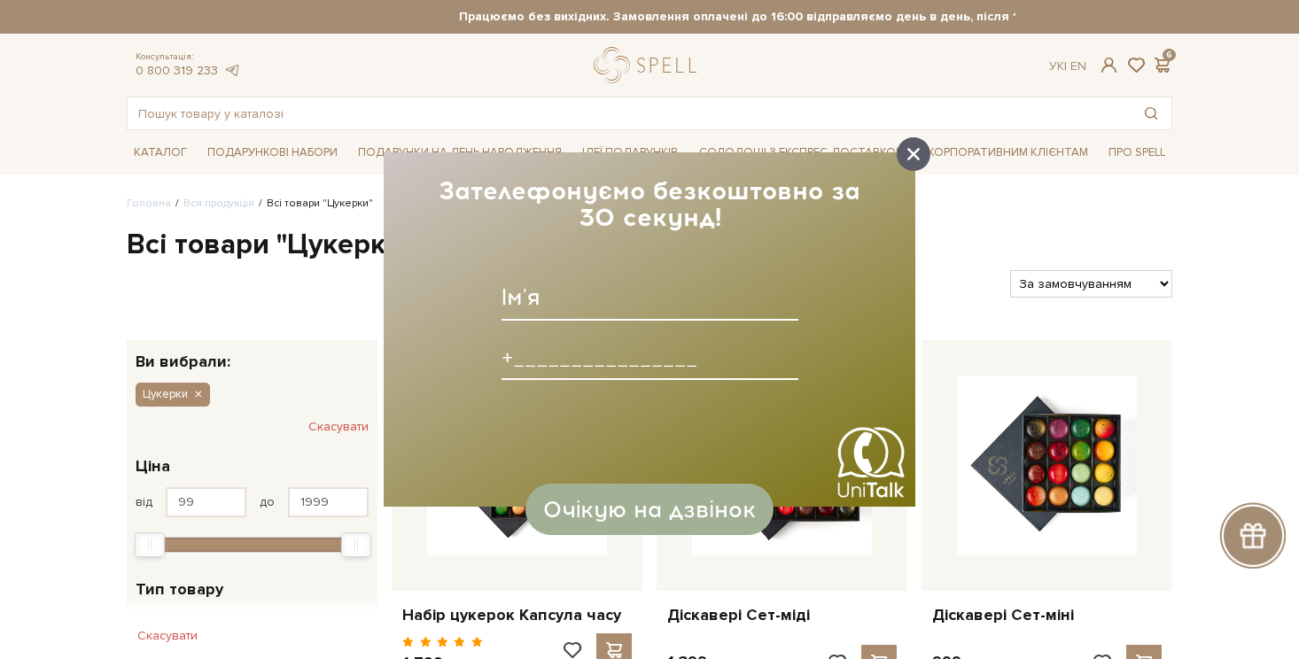
click at [921, 155] on div at bounding box center [914, 154] width 34 height 34
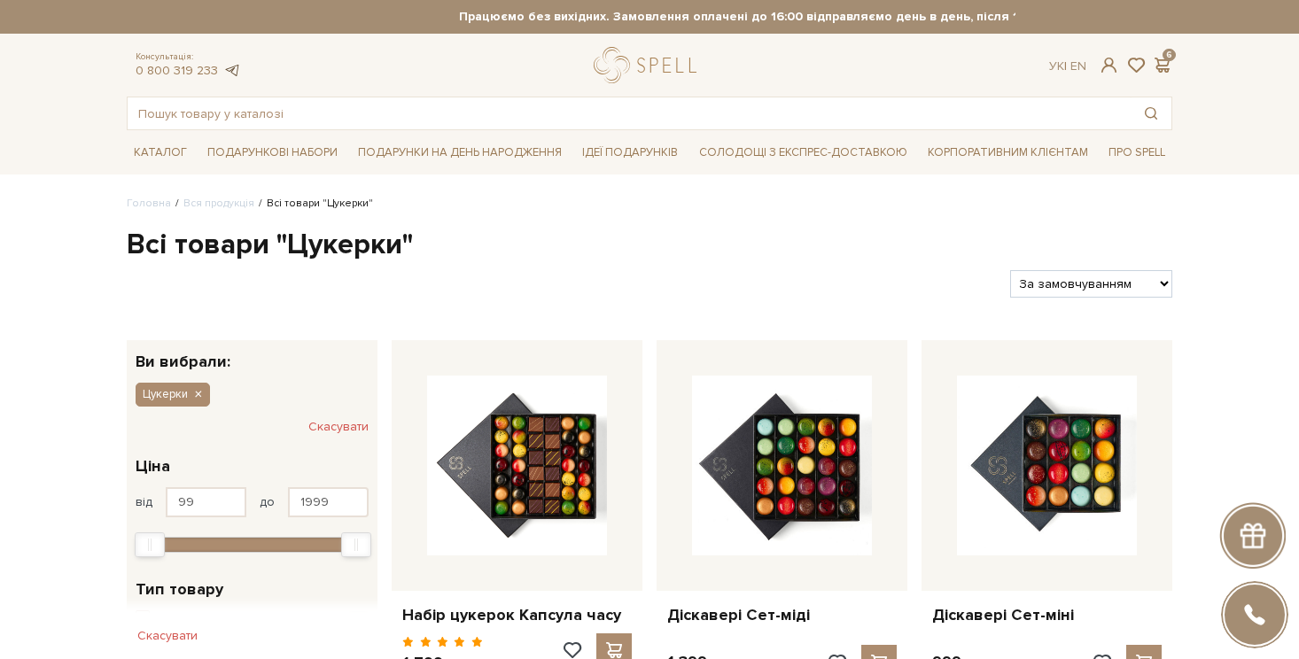
click at [229, 68] on link at bounding box center [231, 70] width 18 height 15
click at [1157, 66] on span at bounding box center [1161, 65] width 21 height 19
